Goal: Task Accomplishment & Management: Manage account settings

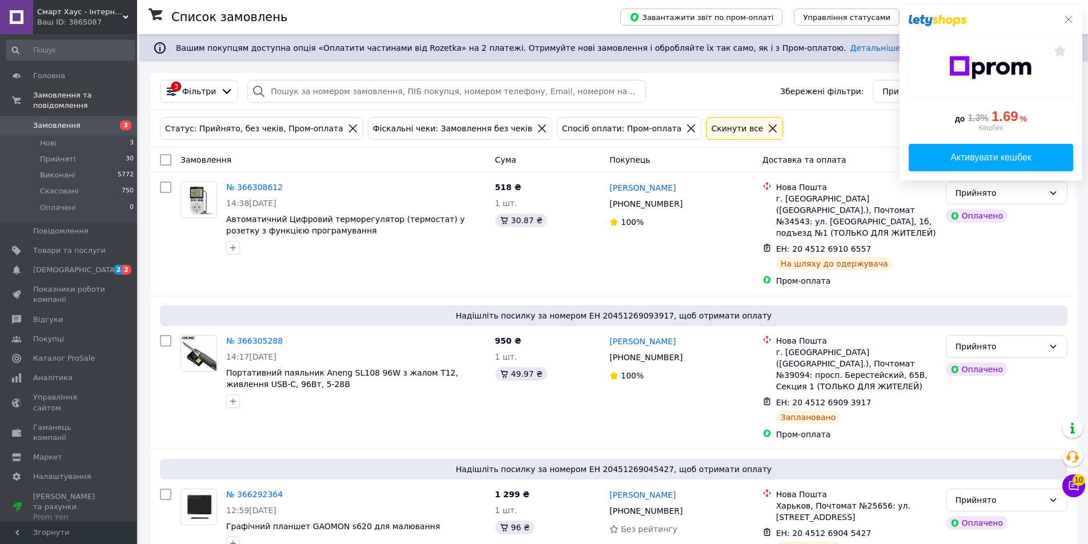
click at [1073, 17] on div "до 1.3% 1.69 % Кешбек Активувати кешбек" at bounding box center [990, 93] width 183 height 175
click at [1065, 17] on icon at bounding box center [1068, 19] width 9 height 9
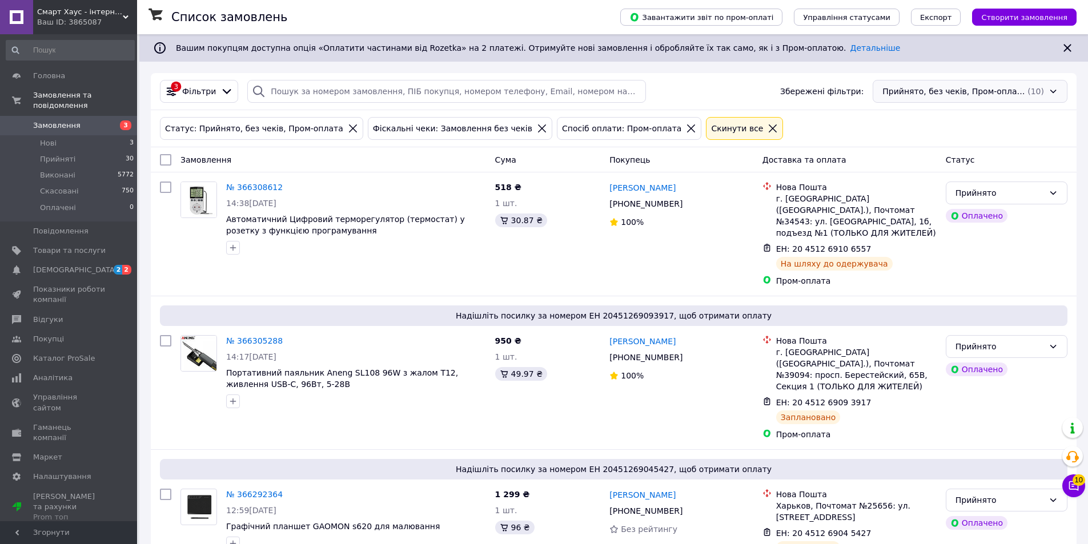
click at [1001, 89] on div "Прийнято, без чеків, Пром-оплата (10)" at bounding box center [970, 91] width 195 height 23
click at [990, 153] on div "(1)" at bounding box center [997, 156] width 14 height 11
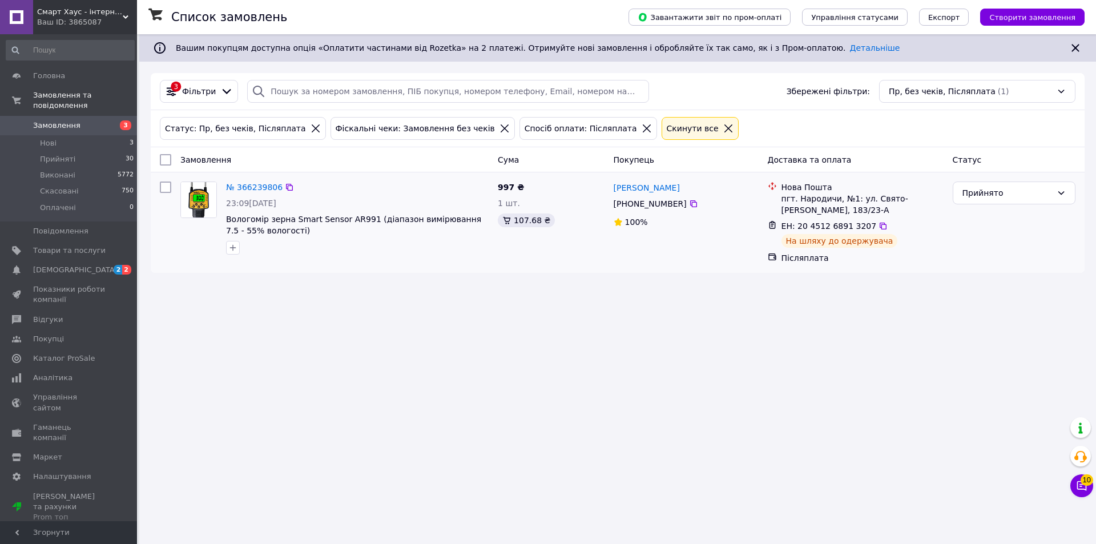
click at [167, 188] on input "checkbox" at bounding box center [165, 187] width 11 height 11
checkbox input "true"
click at [195, 160] on span "Дії для 1 замовлення" at bounding box center [216, 159] width 83 height 11
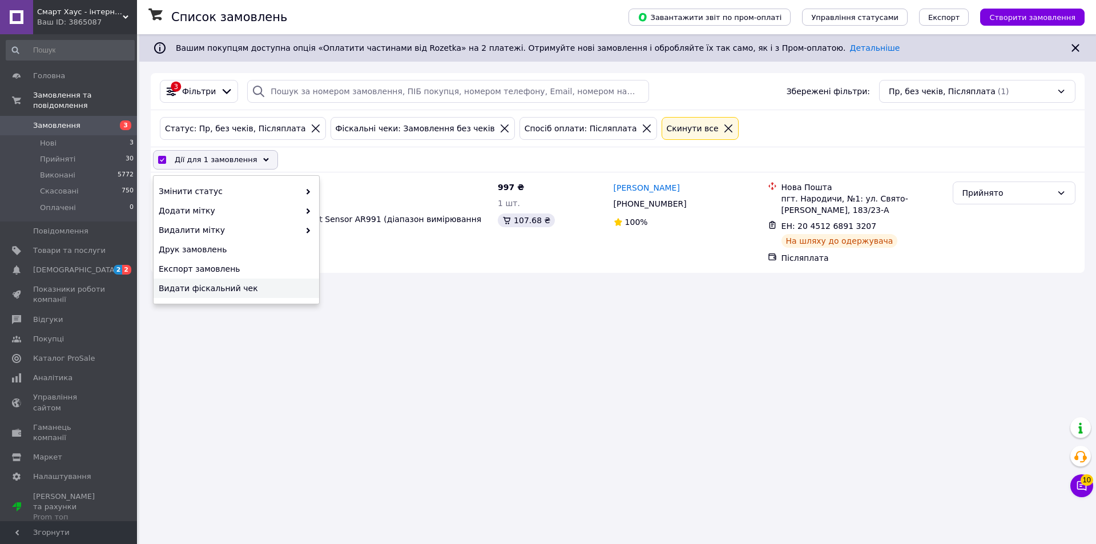
click at [194, 290] on span "Видати фіскальний чек" at bounding box center [235, 288] width 152 height 11
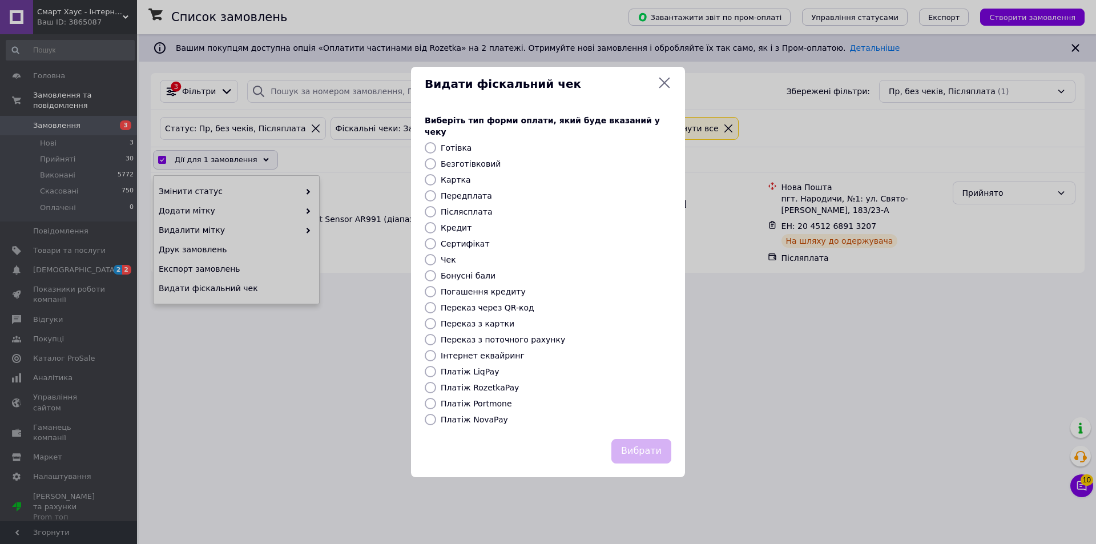
click at [432, 208] on input "Післясплата" at bounding box center [430, 211] width 11 height 11
radio input "true"
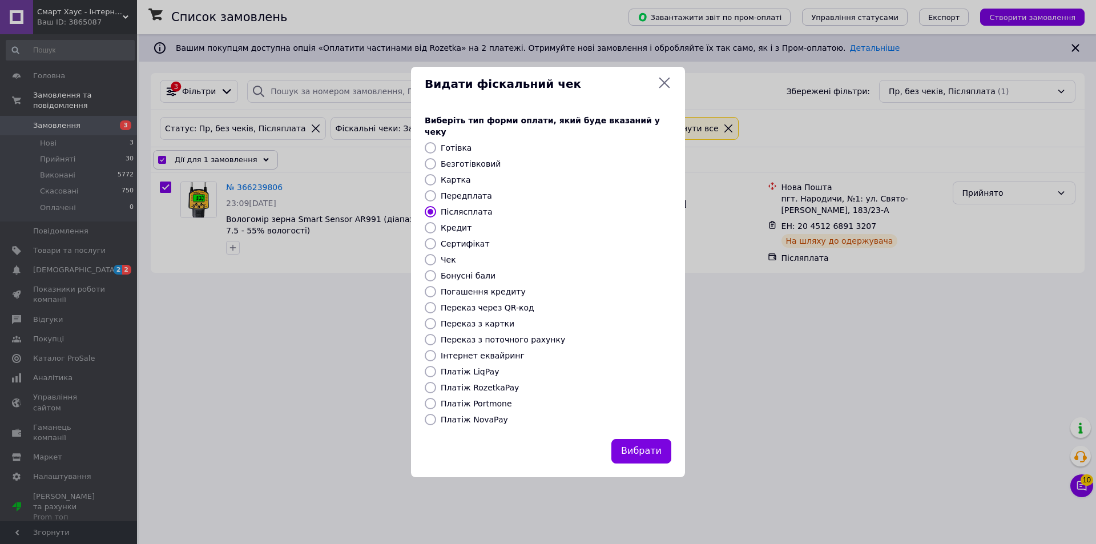
click at [648, 443] on button "Вибрати" at bounding box center [642, 451] width 60 height 25
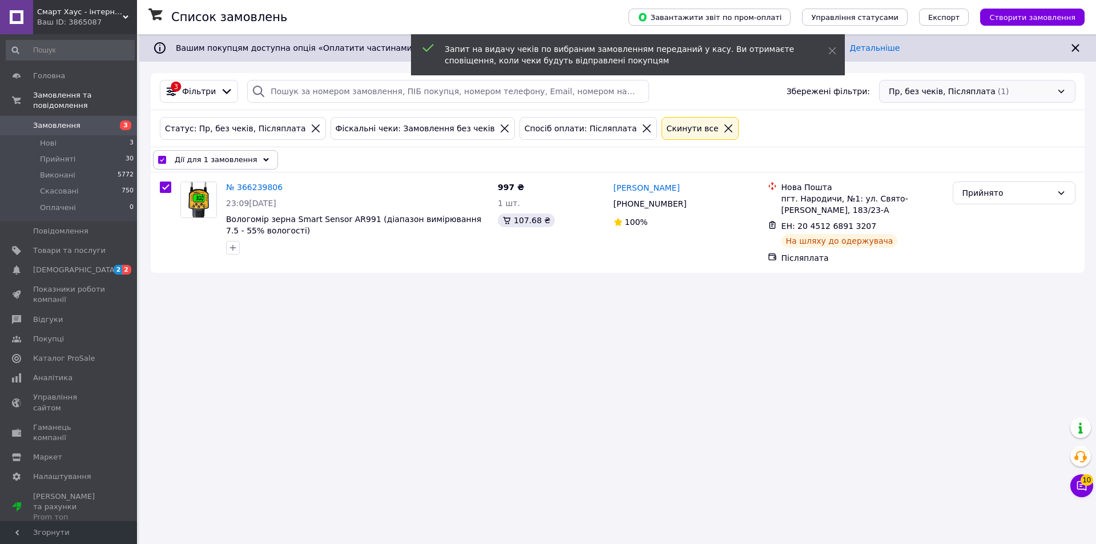
click at [957, 81] on div "Пр, без чеків, Післяплата (1)" at bounding box center [977, 91] width 196 height 23
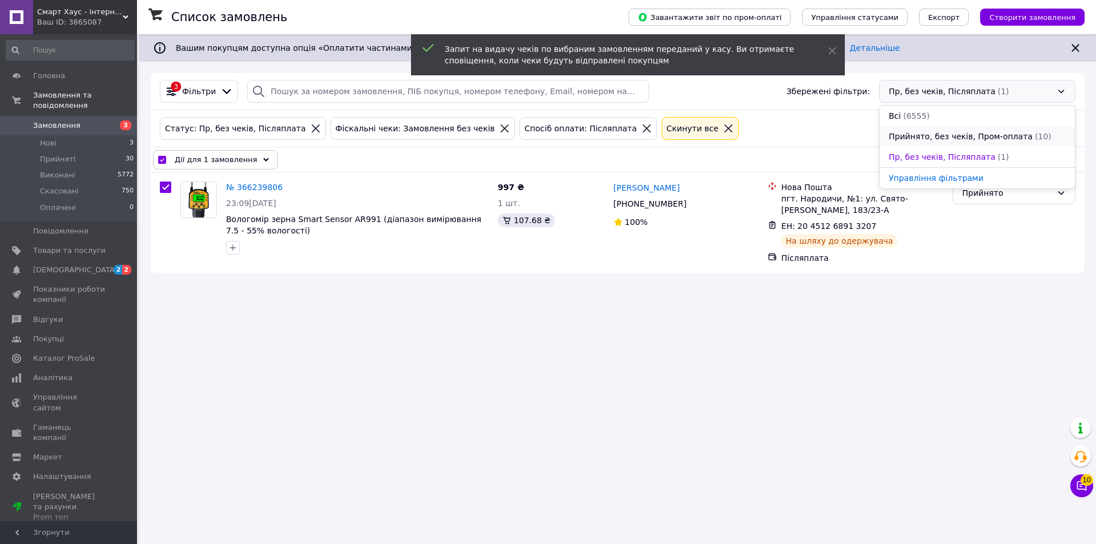
click at [938, 133] on span "Прийнято, без чеків, Пром-оплата" at bounding box center [961, 136] width 144 height 11
checkbox input "false"
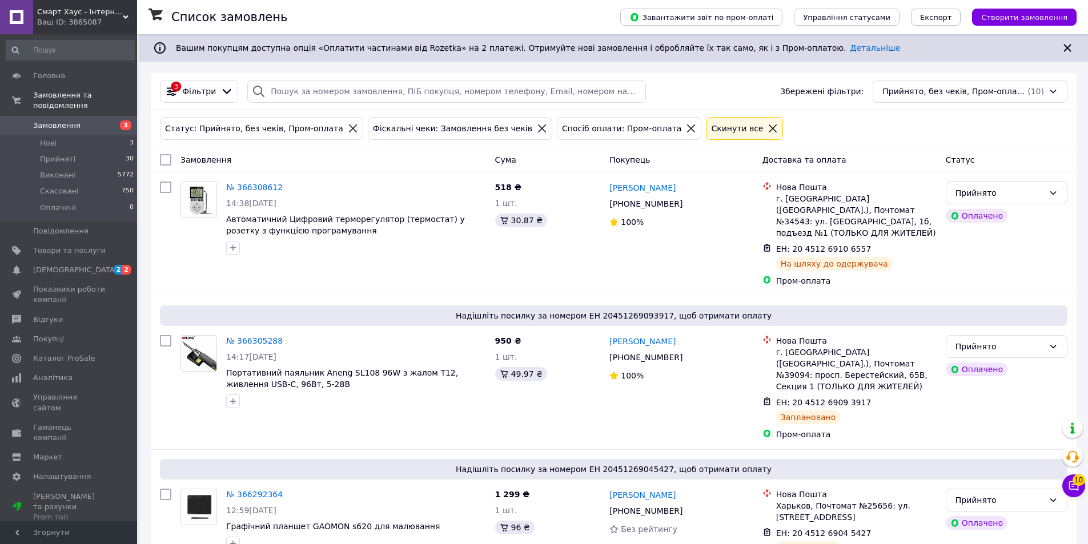
click at [169, 160] on input "checkbox" at bounding box center [165, 159] width 11 height 11
checkbox input "true"
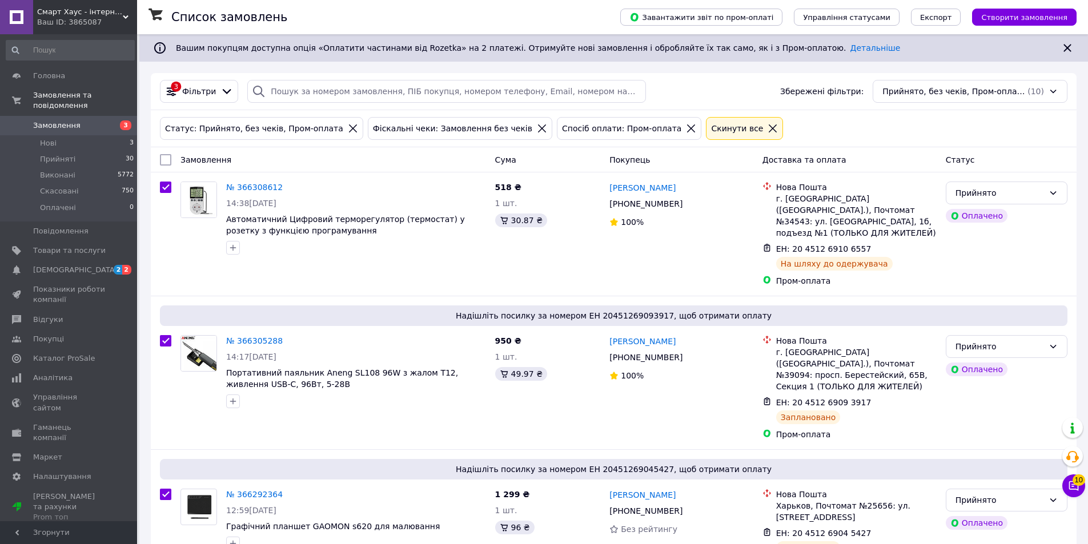
checkbox input "true"
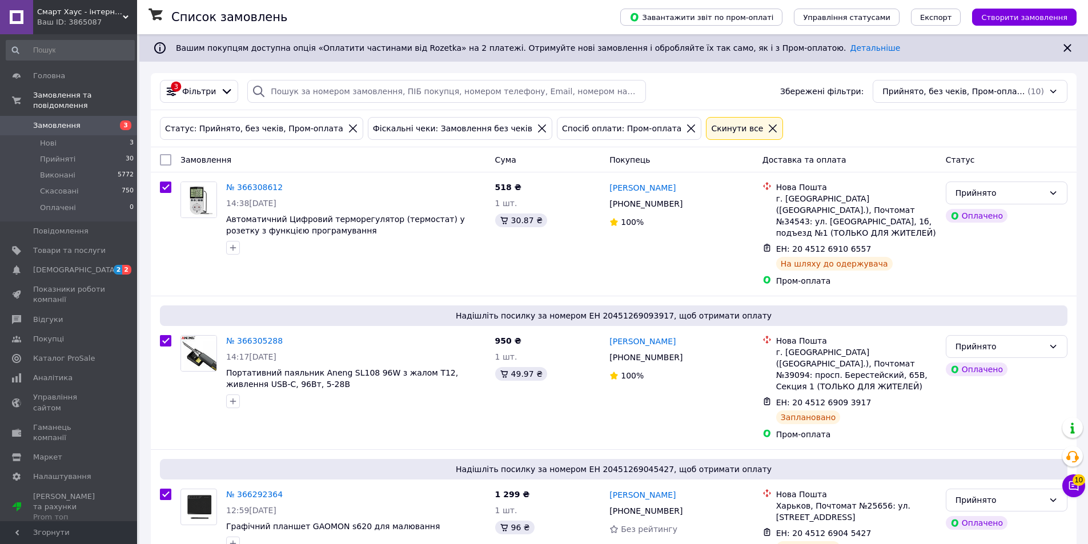
checkbox input "true"
click at [198, 162] on span "Дії для 10 замовлень" at bounding box center [216, 159] width 82 height 11
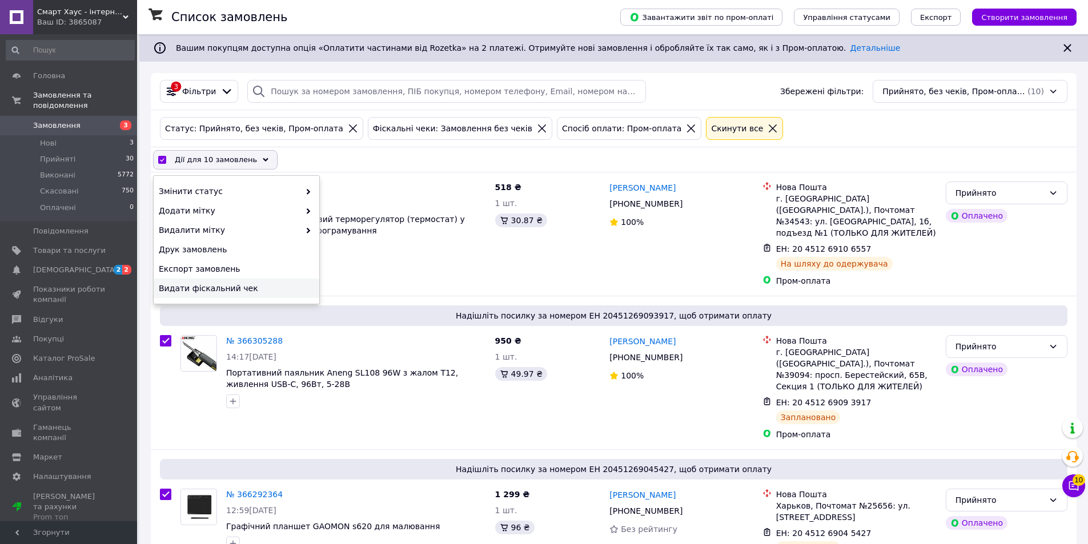
click at [213, 282] on div "Видати фіскальний чек" at bounding box center [237, 288] width 166 height 19
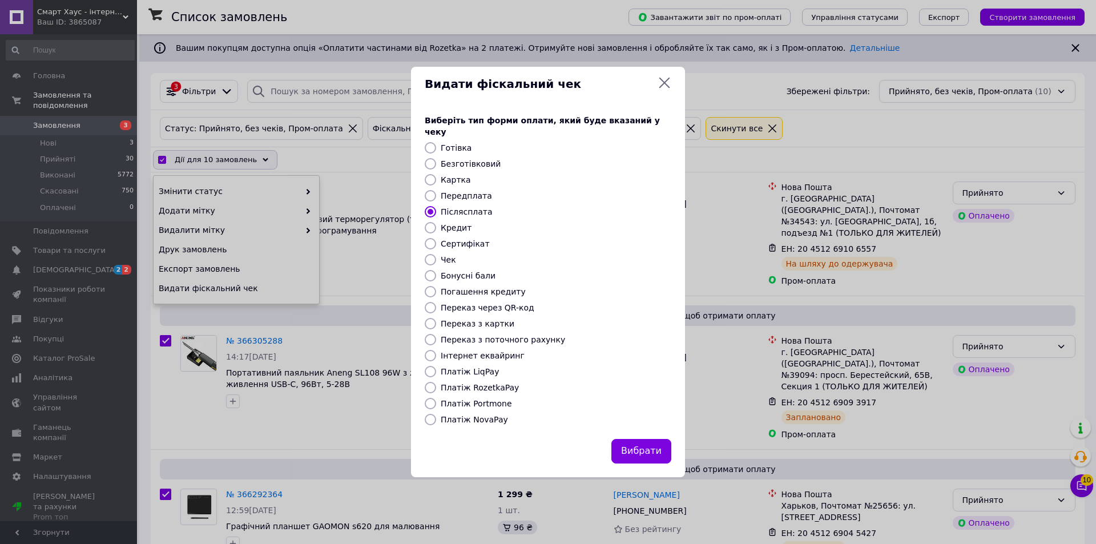
click at [431, 382] on input "Платіж RozetkaPay" at bounding box center [430, 387] width 11 height 11
radio input "true"
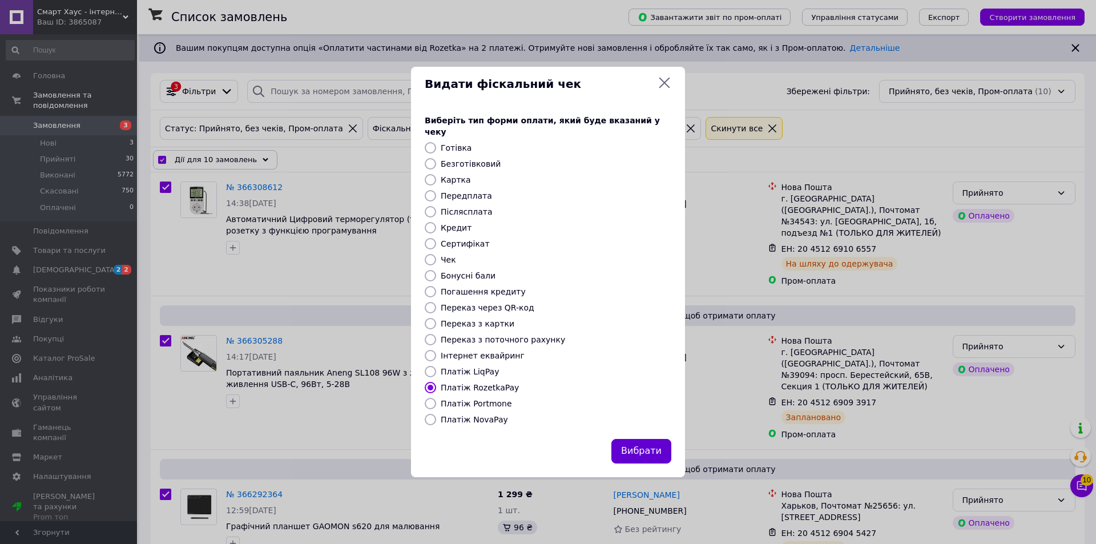
click at [656, 451] on button "Вибрати" at bounding box center [642, 451] width 60 height 25
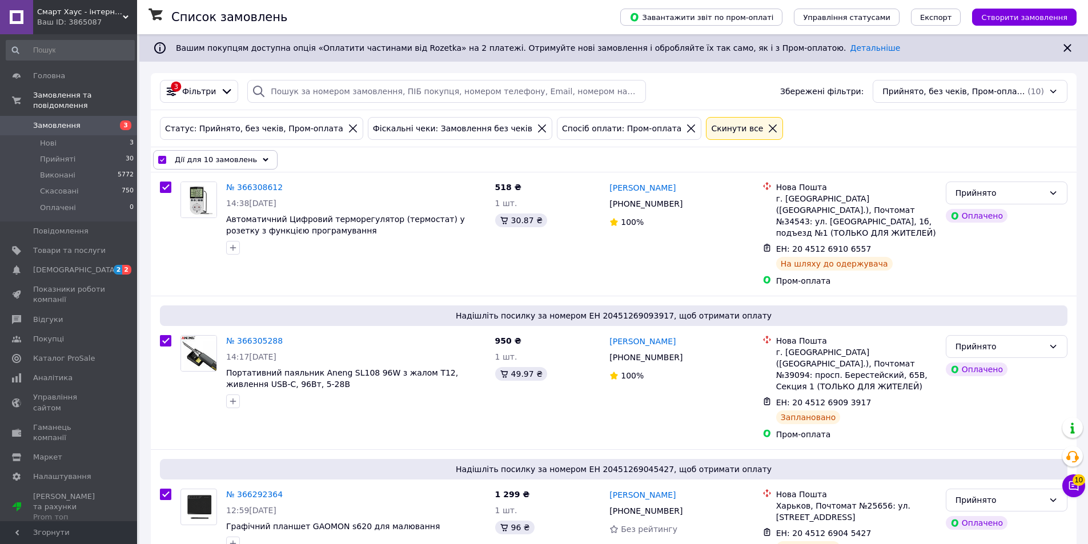
click at [709, 132] on div "Cкинути все" at bounding box center [737, 128] width 57 height 13
checkbox input "false"
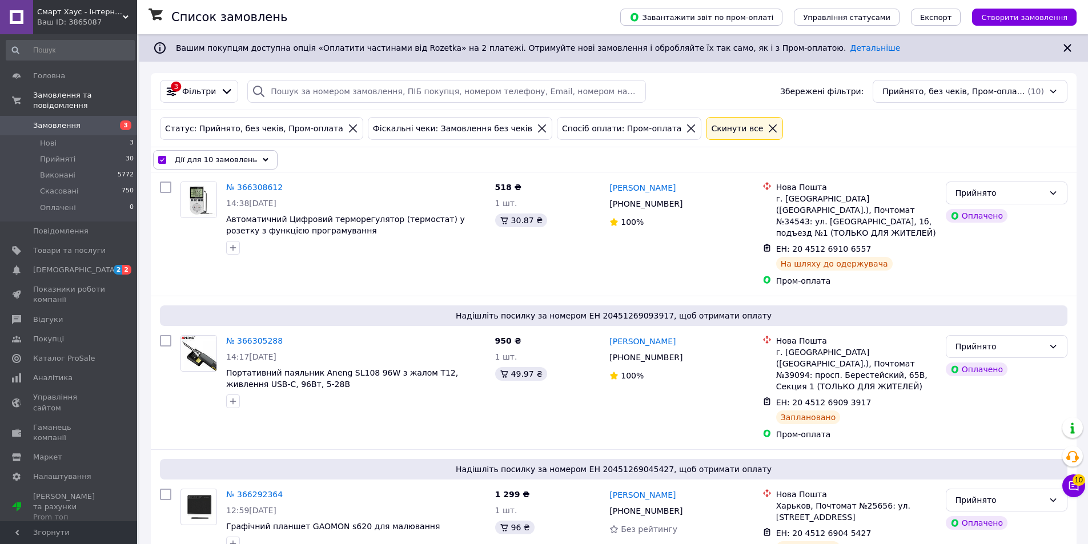
checkbox input "false"
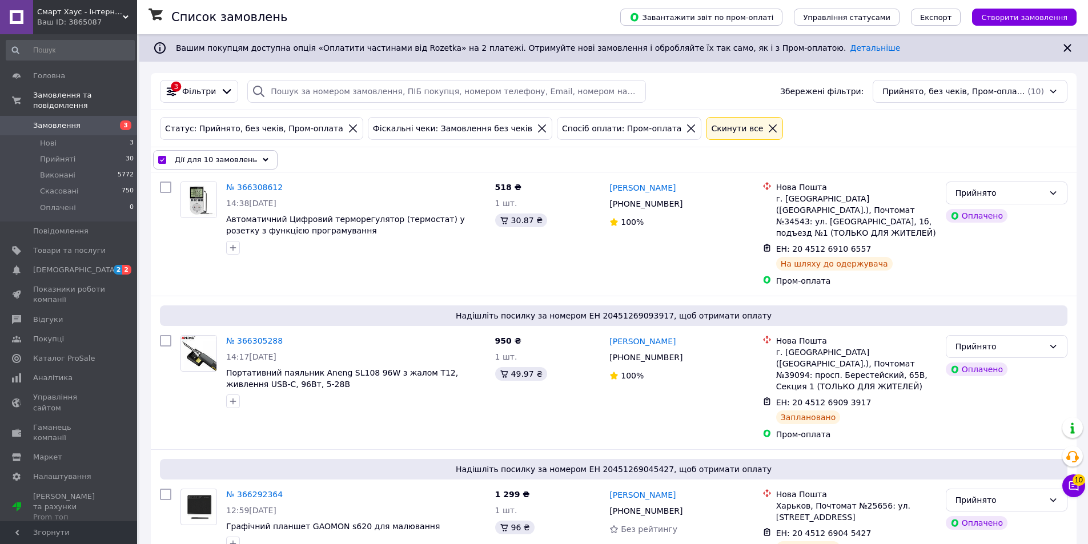
checkbox input "false"
